Goal: Information Seeking & Learning: Compare options

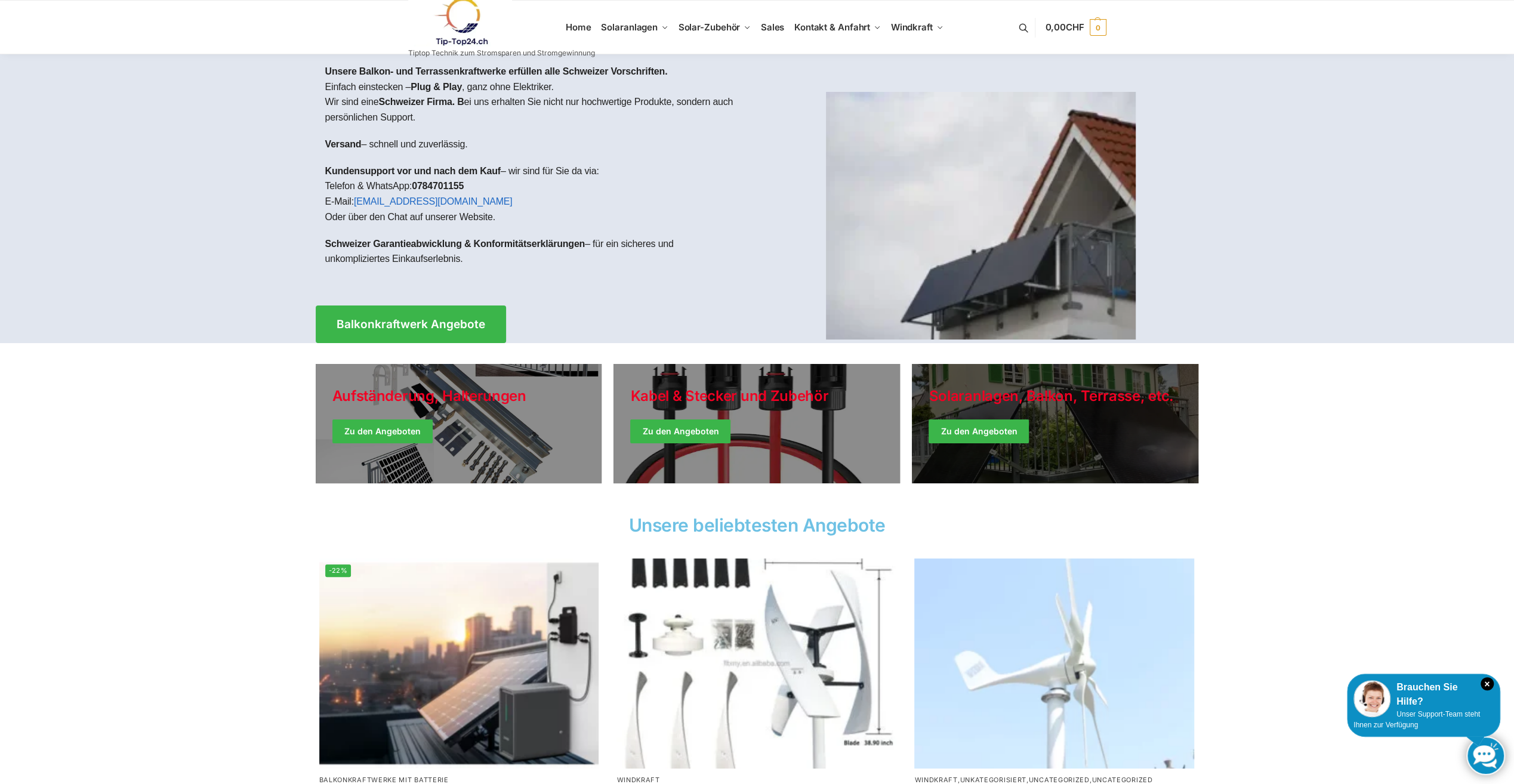
click at [957, 423] on link "Winter Jackets" at bounding box center [1055, 423] width 286 height 119
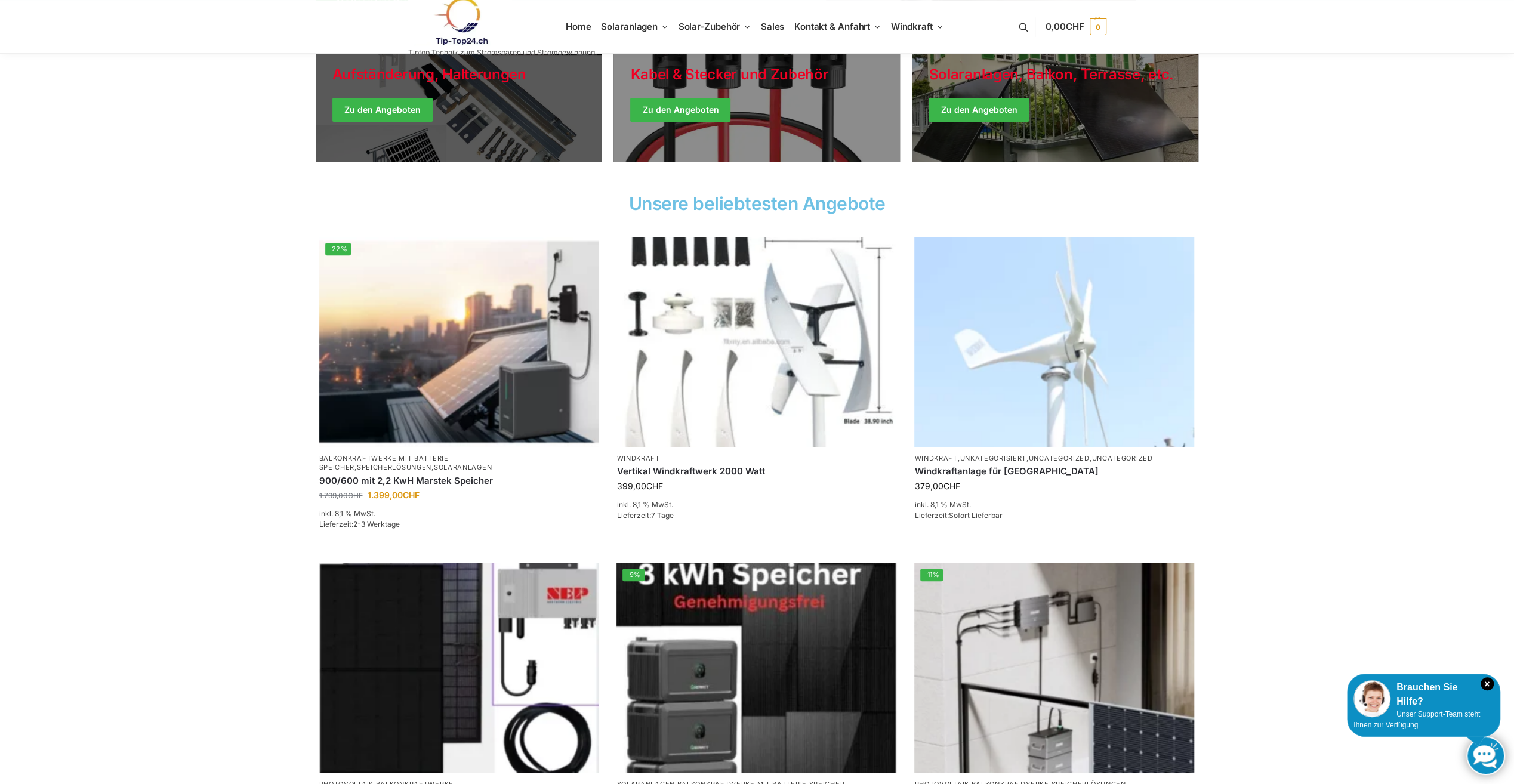
scroll to position [358, 0]
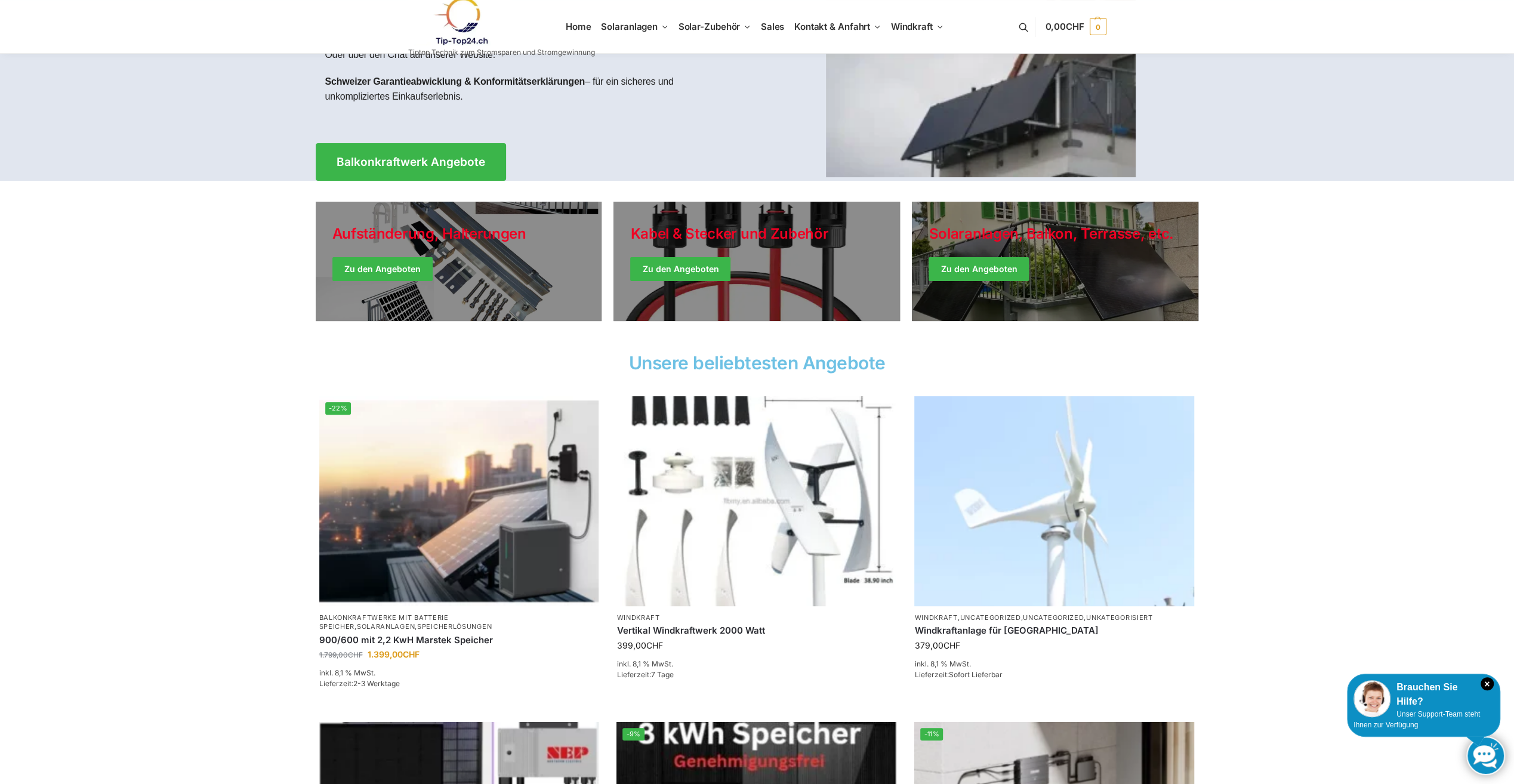
scroll to position [179, 0]
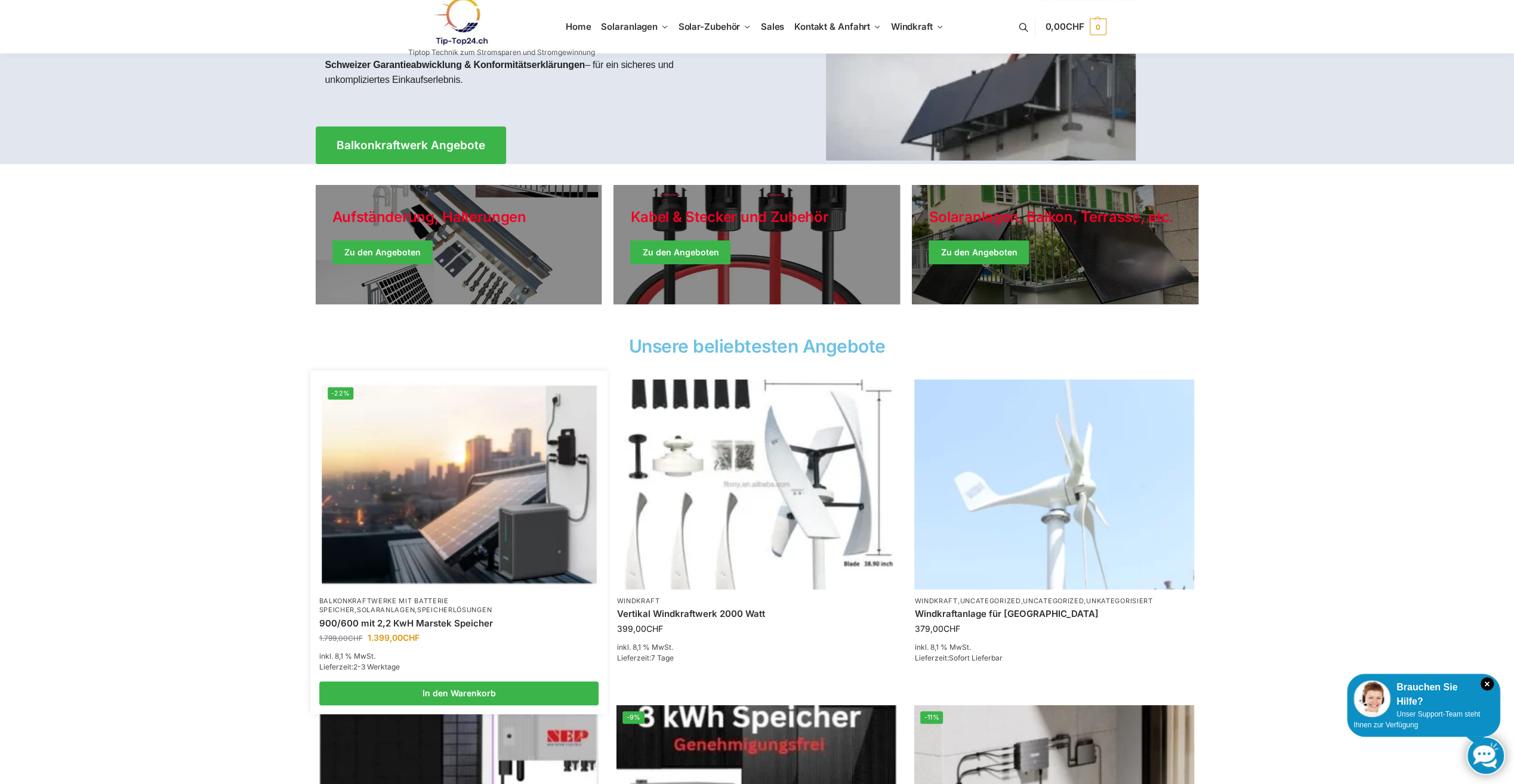
click at [524, 504] on img at bounding box center [459, 484] width 274 height 206
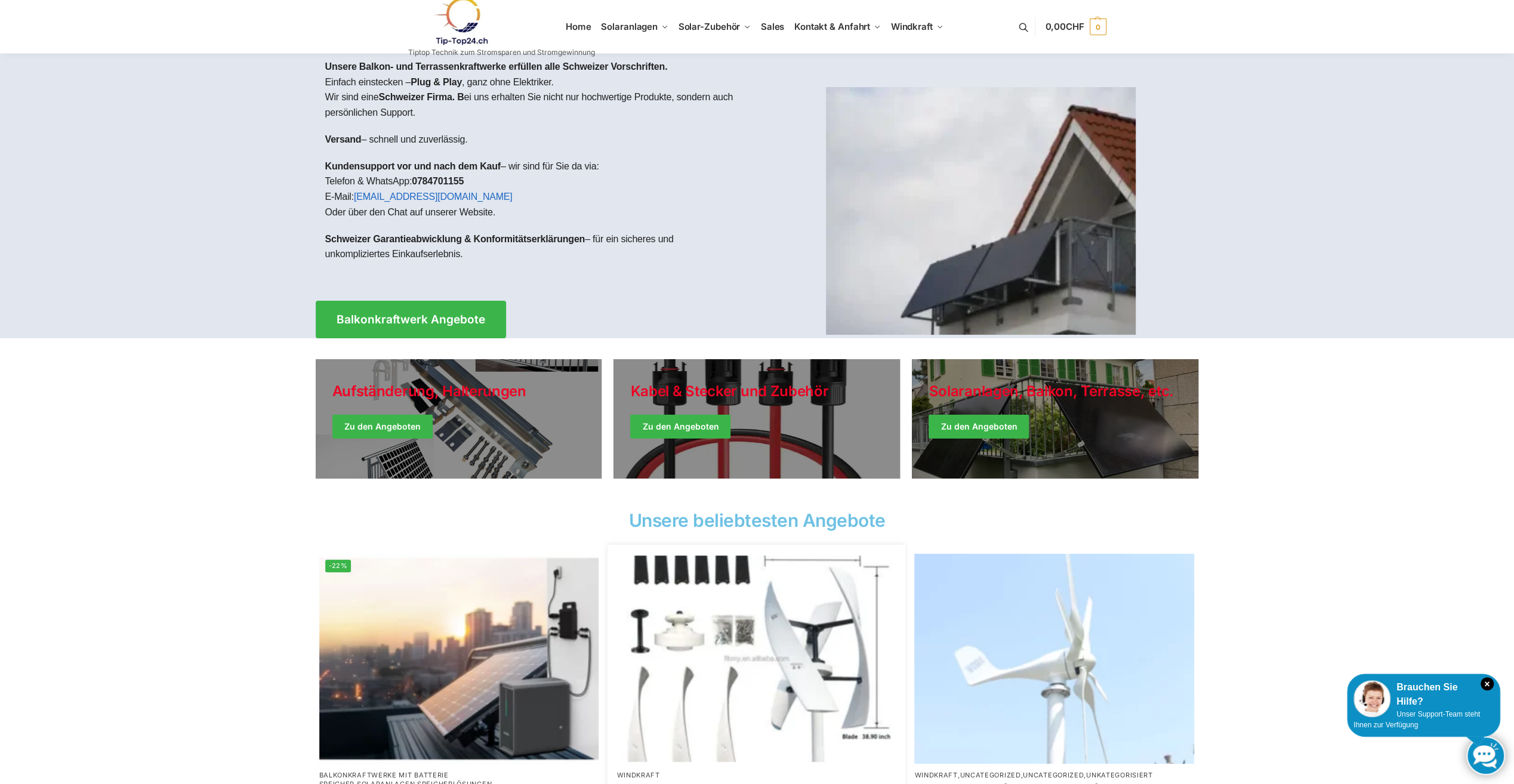
scroll to position [0, 0]
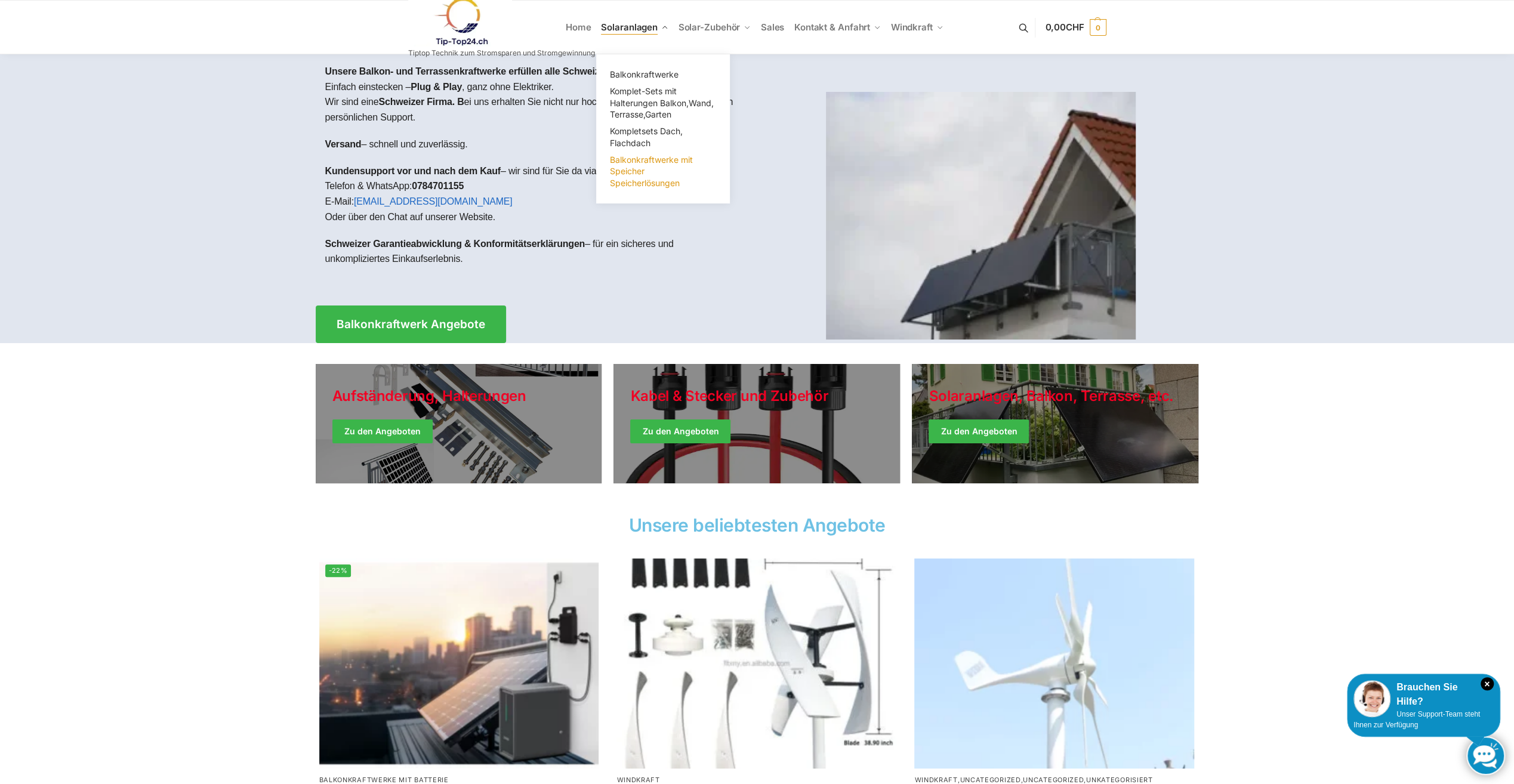
click at [644, 164] on span "Balkonkraftwerke mit Speicher Speicherlösungen" at bounding box center [652, 171] width 83 height 33
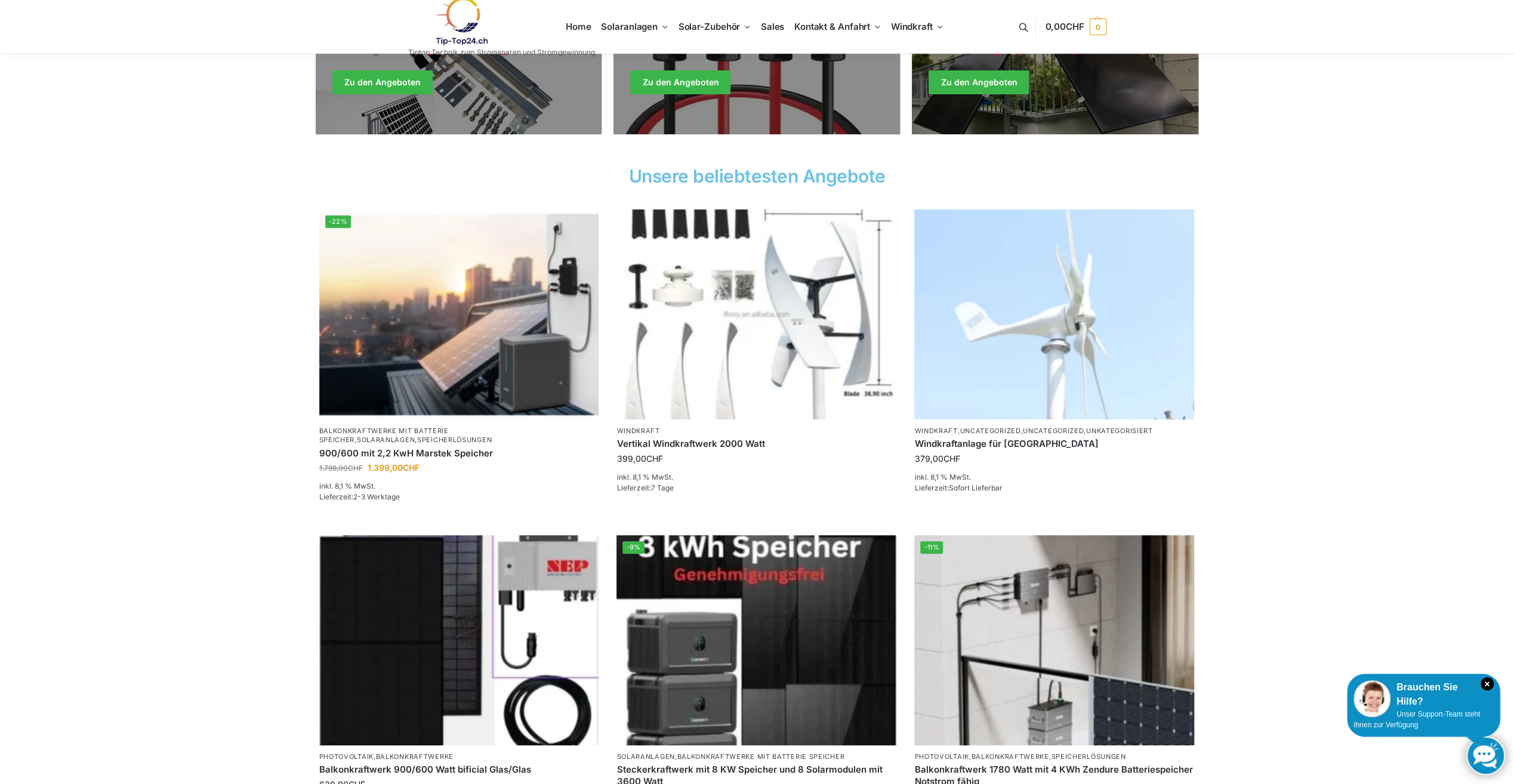
scroll to position [358, 0]
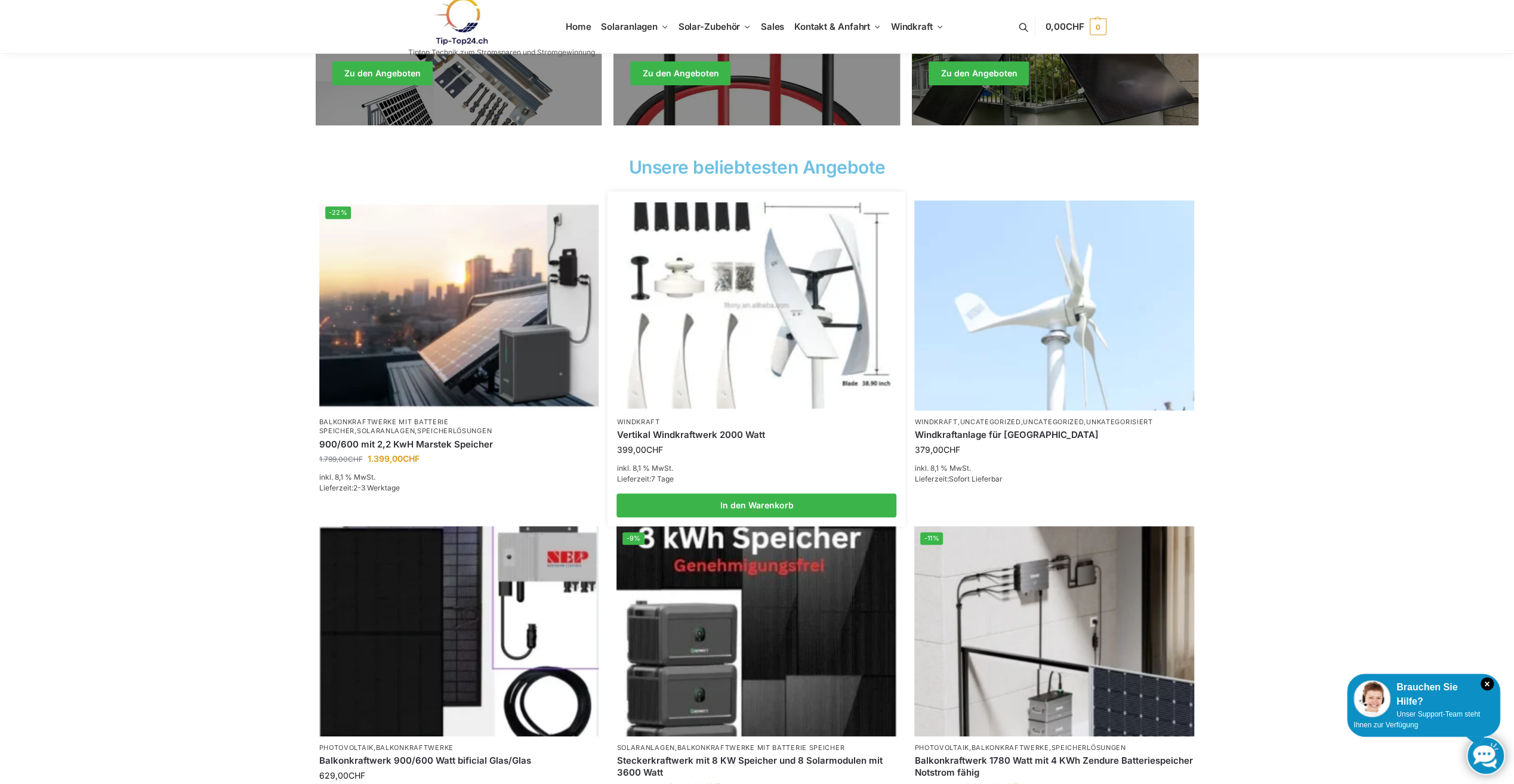
click at [731, 332] on img at bounding box center [757, 305] width 274 height 206
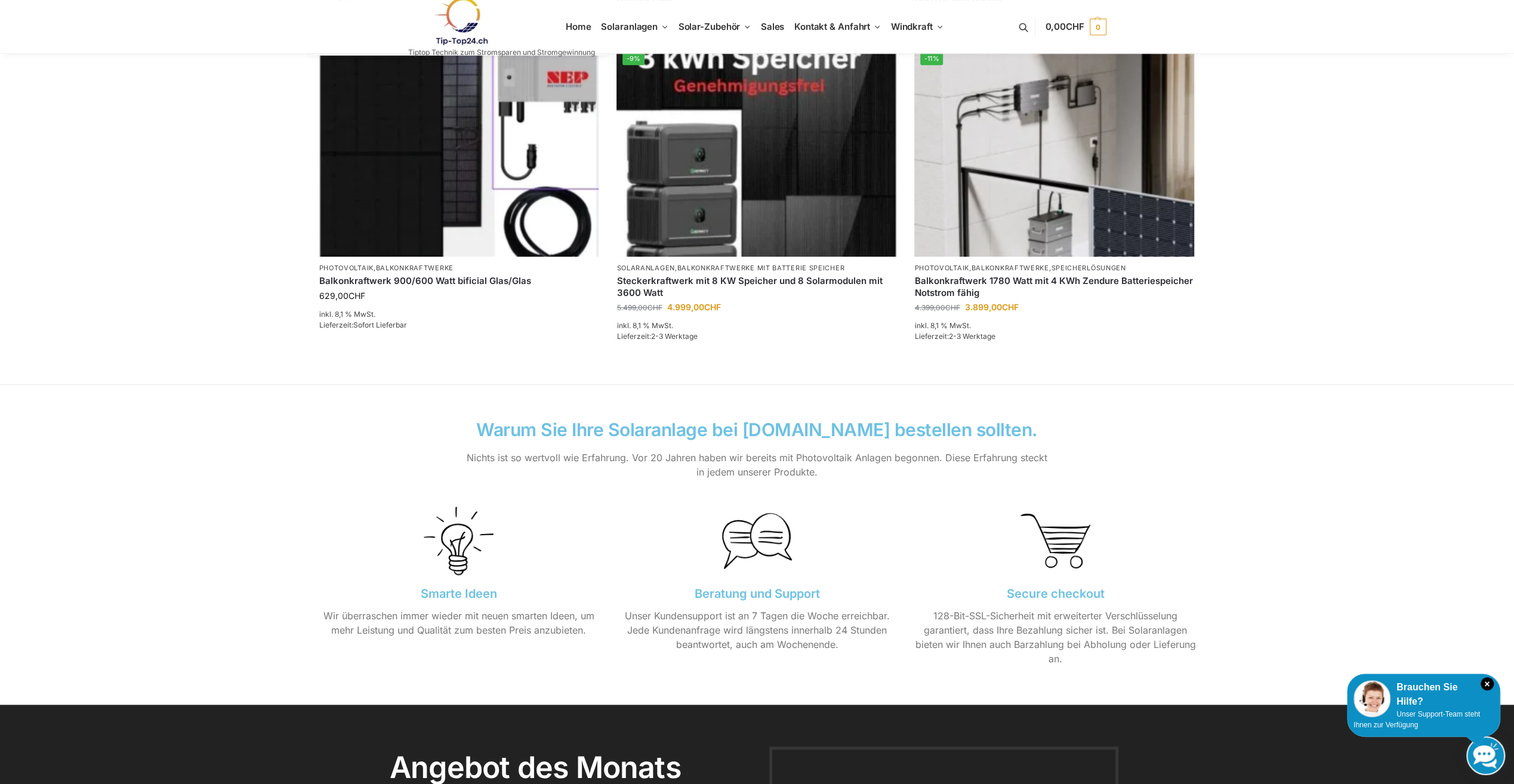
scroll to position [955, 0]
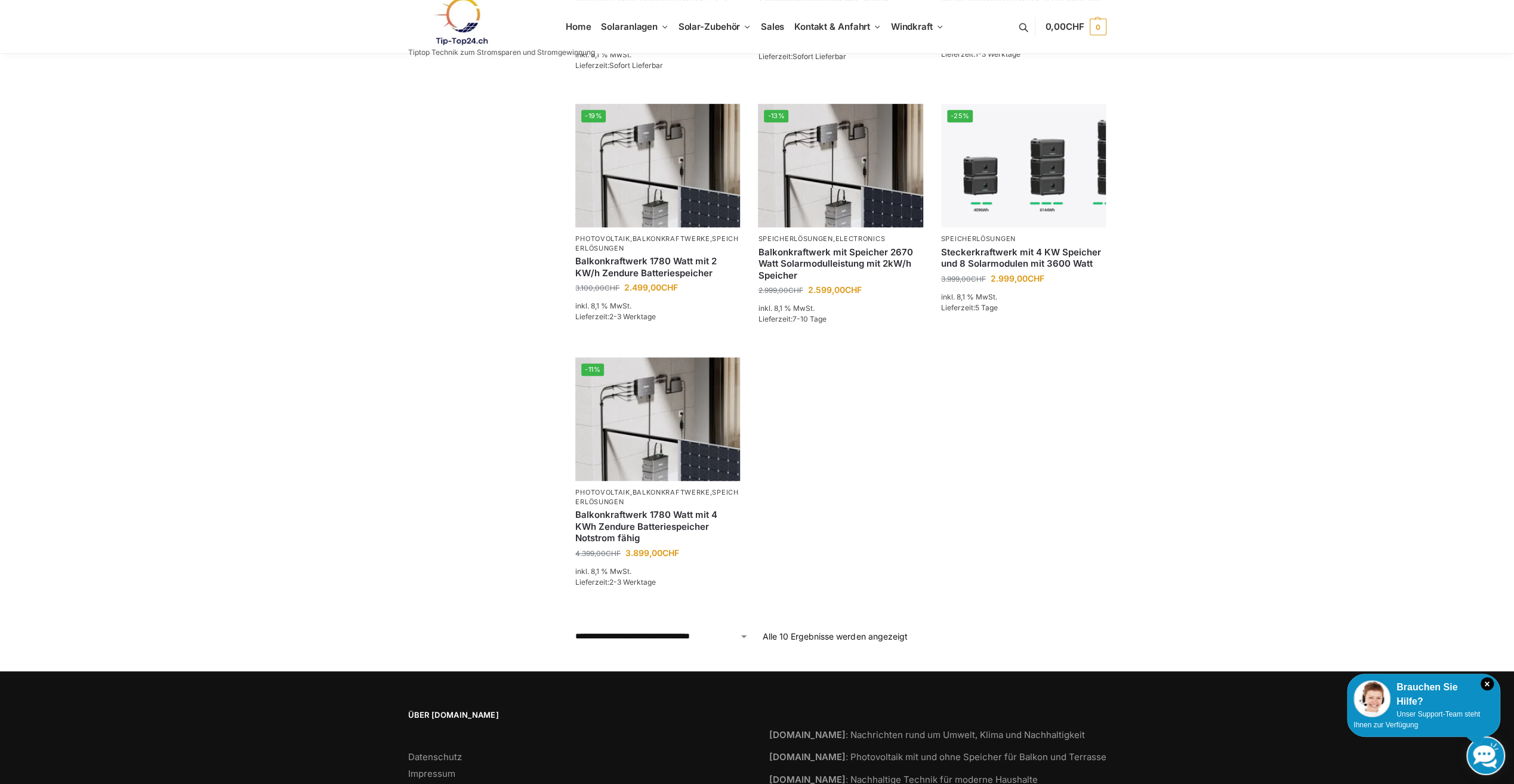
scroll to position [656, 0]
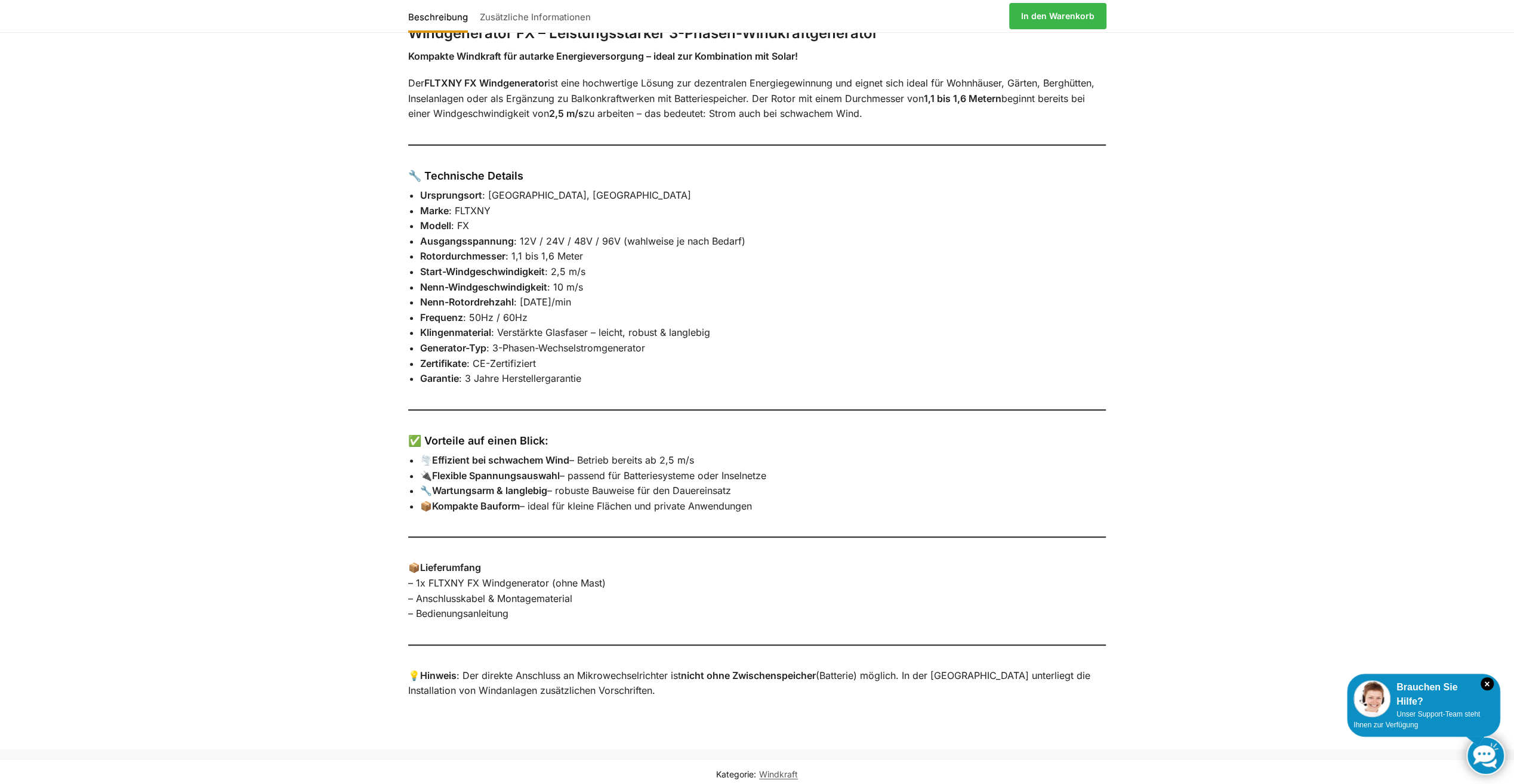
scroll to position [597, 0]
